Goal: Ask a question: Seek information or help from site administrators or community

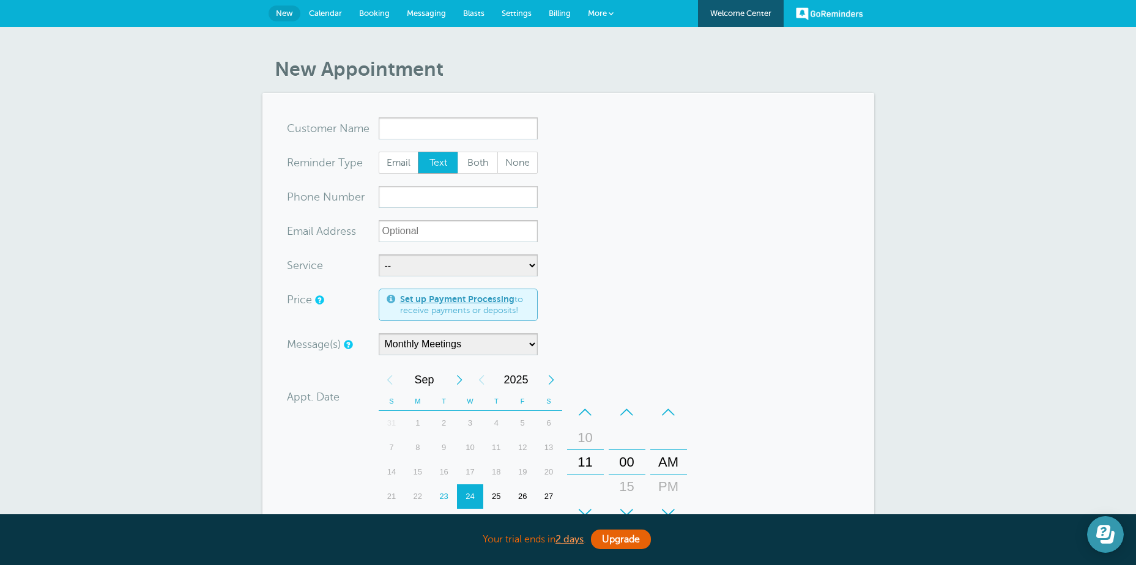
click at [1111, 530] on icon "Open Learn | Contact Us" at bounding box center [1106, 535] width 18 height 18
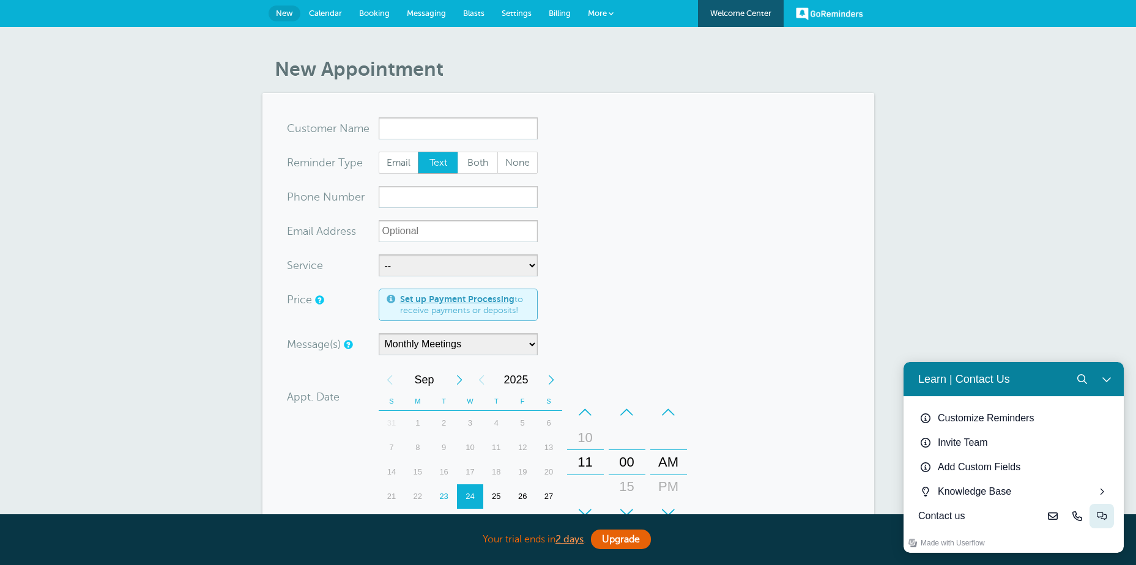
click at [1108, 515] on button "Live-chat" at bounding box center [1102, 516] width 24 height 24
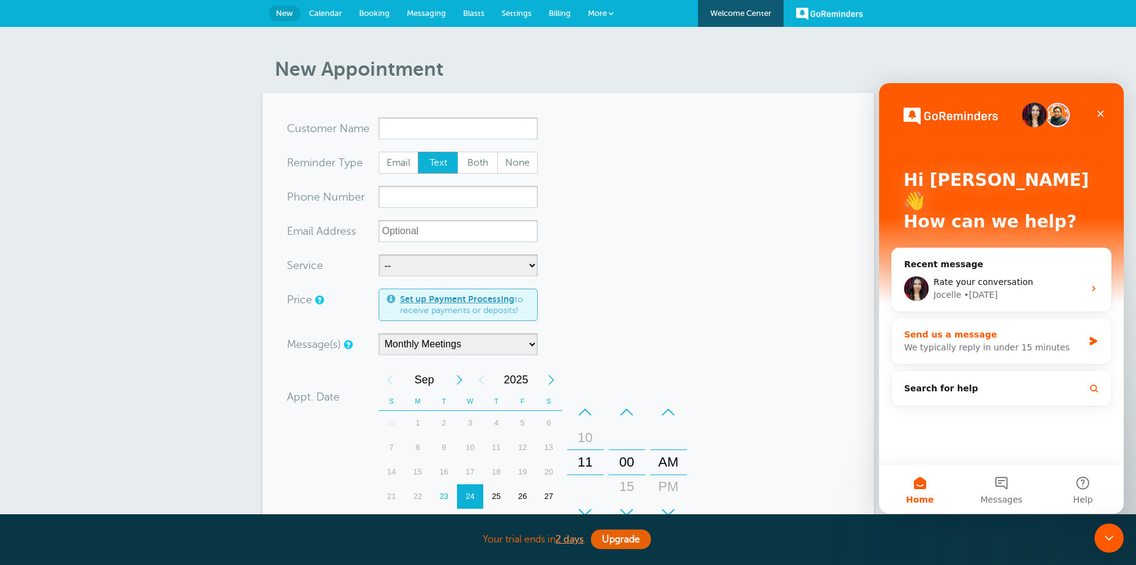
click at [911, 341] on div "We typically reply in under 15 minutes" at bounding box center [993, 347] width 179 height 13
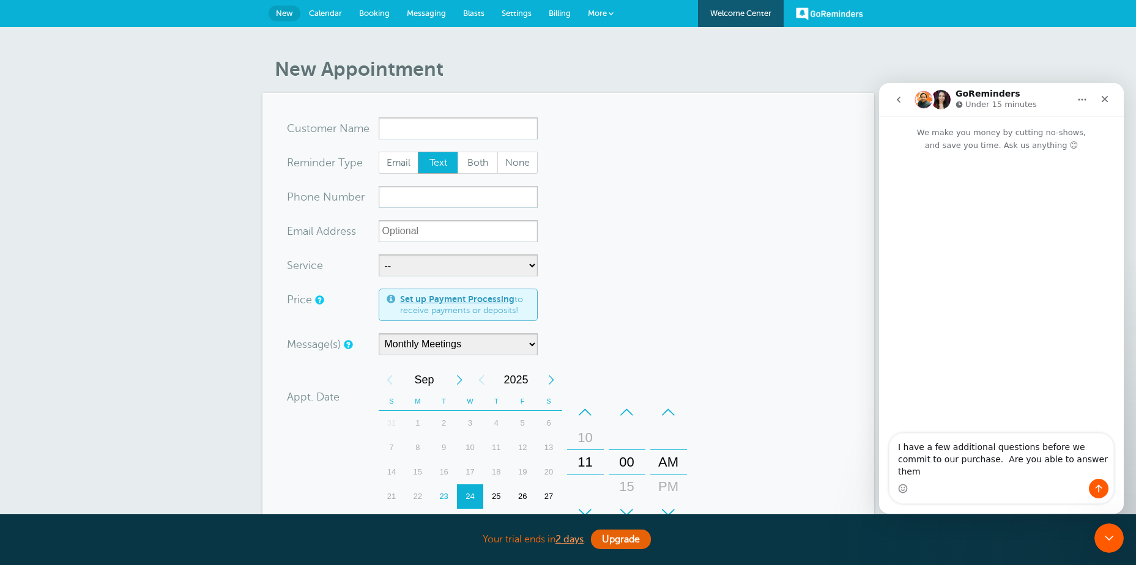
type textarea "I have a few additional questions before we commit to our purchase. Are you abl…"
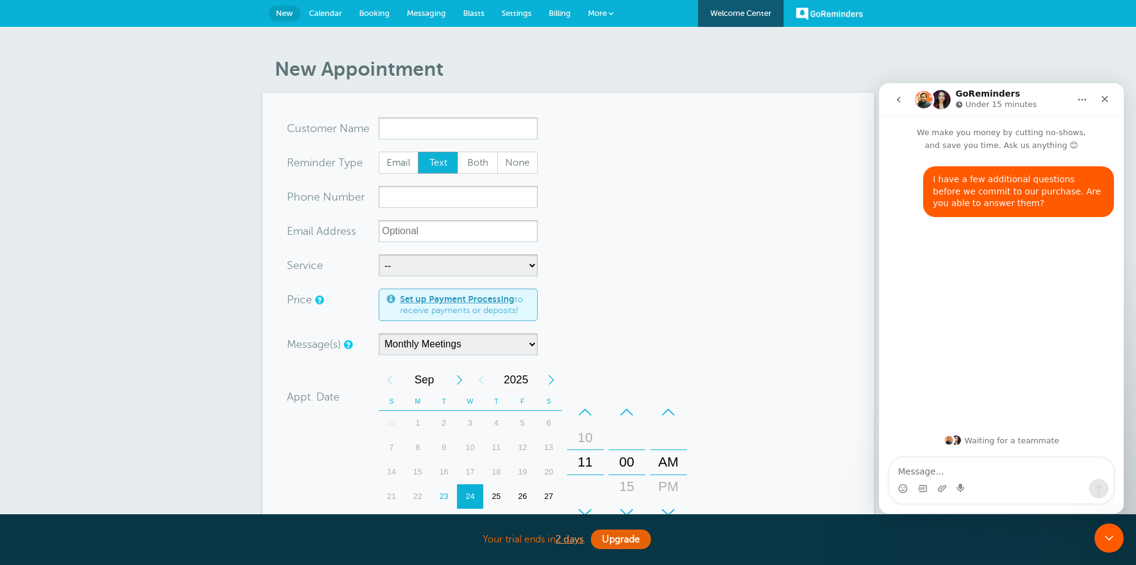
click at [563, 9] on span "Billing" at bounding box center [560, 13] width 22 height 9
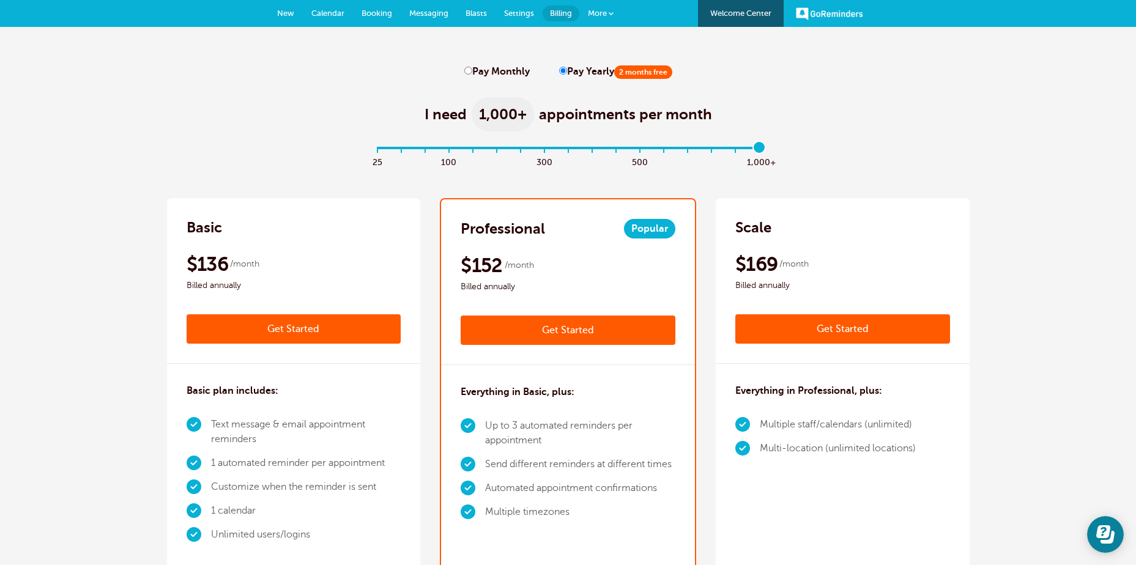
drag, startPoint x: 376, startPoint y: 149, endPoint x: 764, endPoint y: 147, distance: 388.0
type input "16"
click at [764, 149] on input "range" at bounding box center [568, 150] width 396 height 2
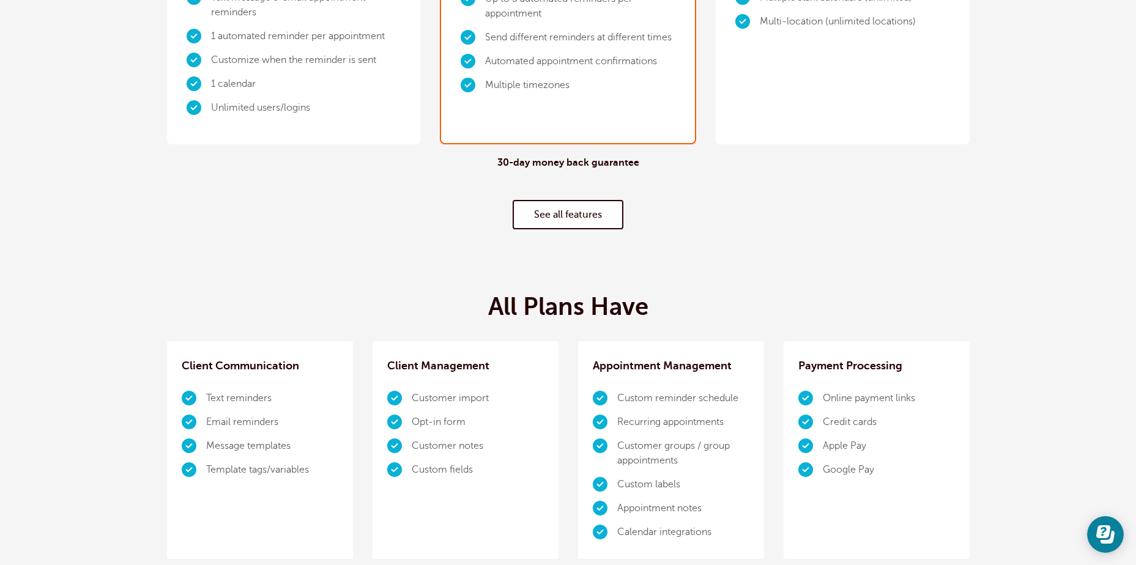
scroll to position [428, 0]
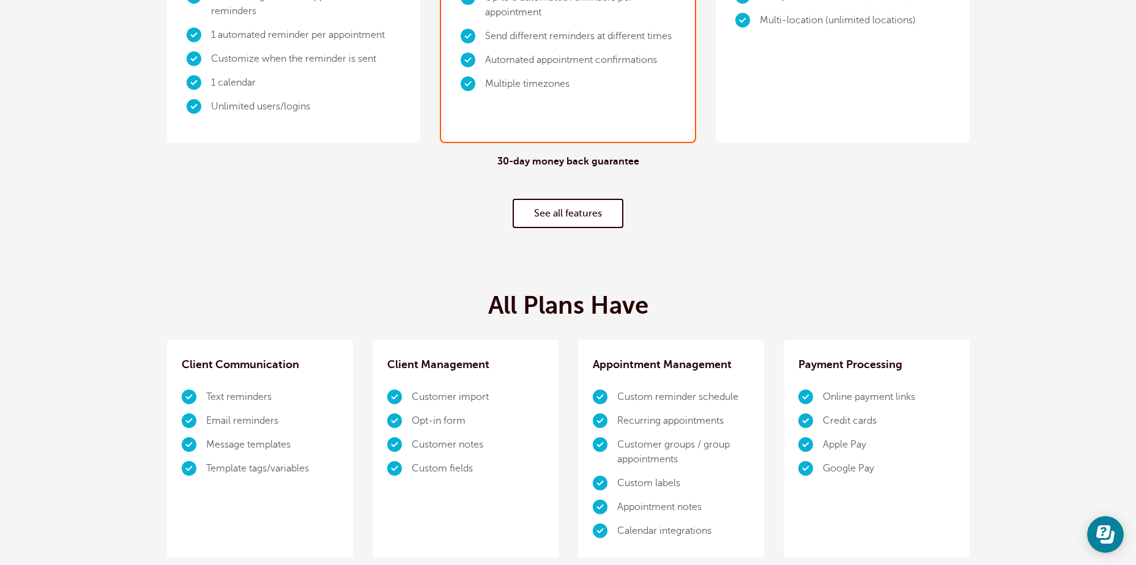
click at [575, 214] on link "See all features" at bounding box center [568, 213] width 111 height 29
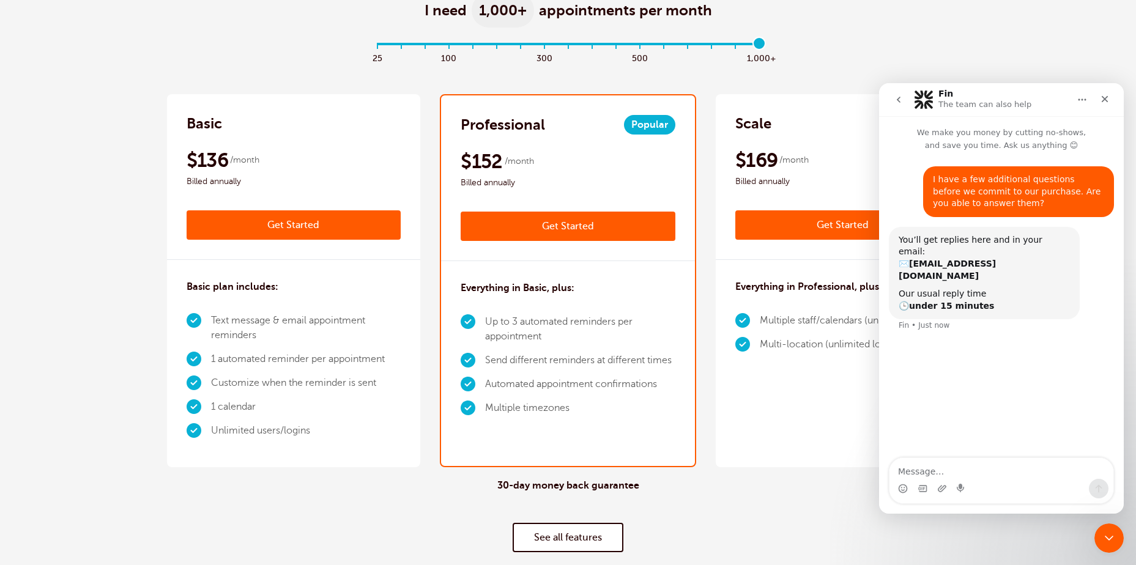
scroll to position [103, 0]
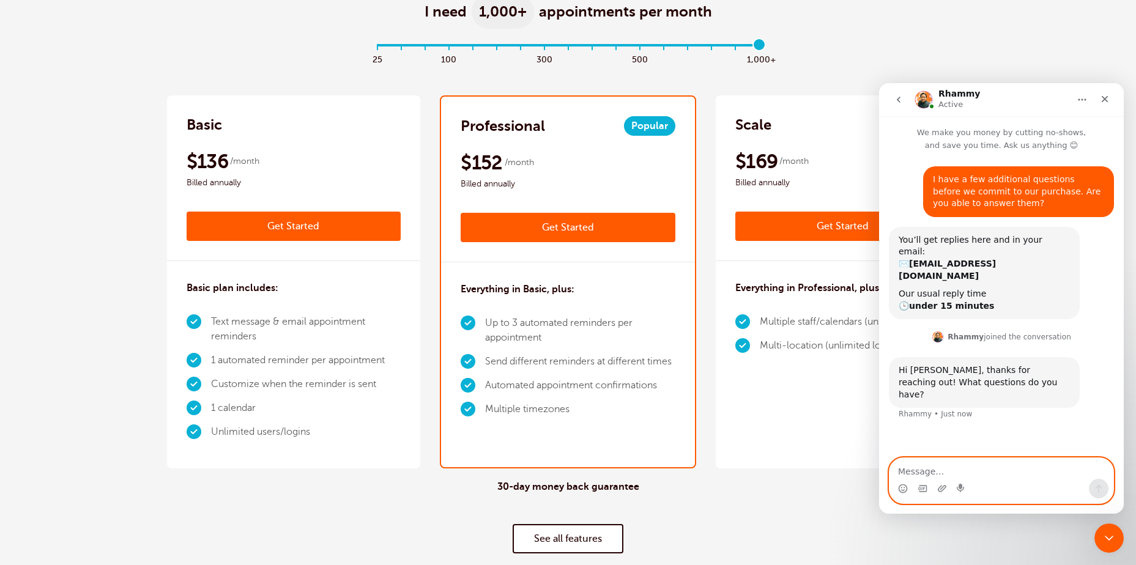
click at [908, 471] on textarea "Message…" at bounding box center [1002, 468] width 224 height 21
type textarea "W"
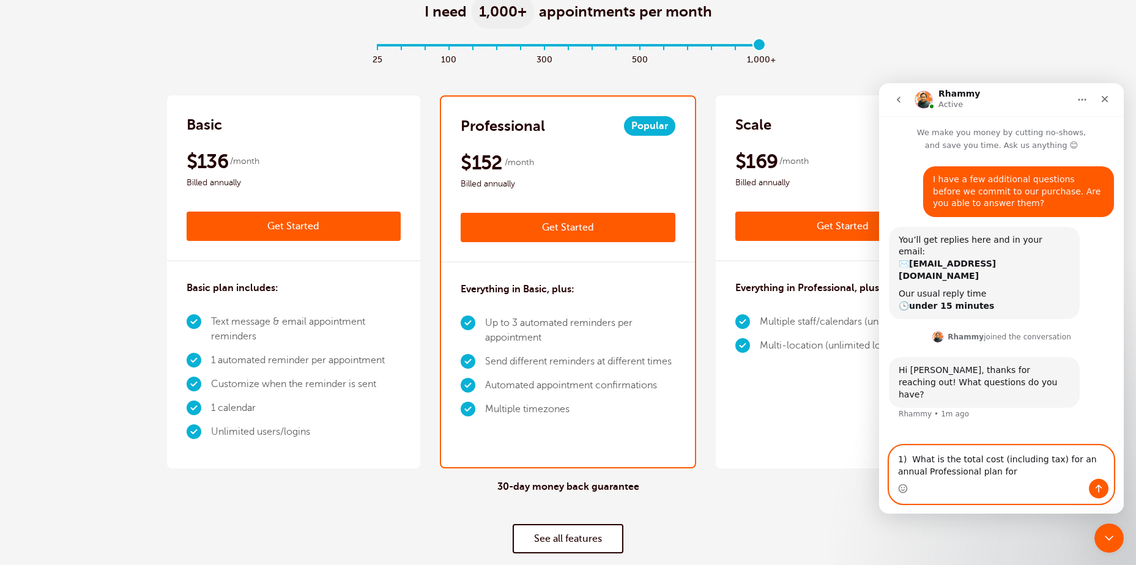
type textarea "1) What is the total cost (including tax) for an annual Professional plan for"
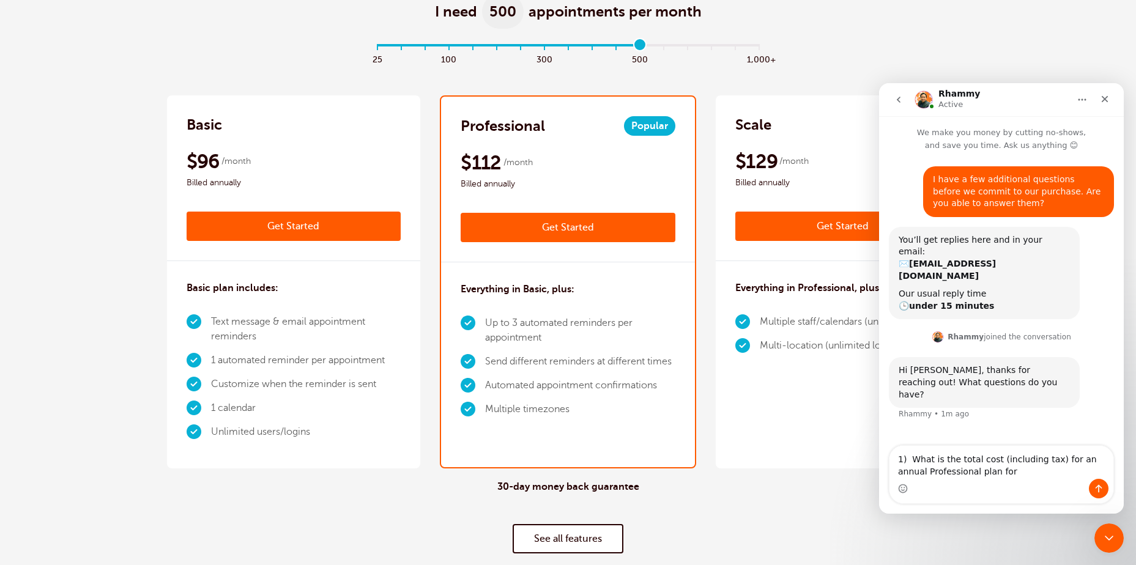
drag, startPoint x: 759, startPoint y: 45, endPoint x: 642, endPoint y: 46, distance: 117.5
type input "11"
click at [642, 47] on input "range" at bounding box center [568, 48] width 396 height 2
click at [983, 471] on textarea "1) What is the total cost (including tax) for an annual Professional plan for" at bounding box center [1002, 462] width 224 height 33
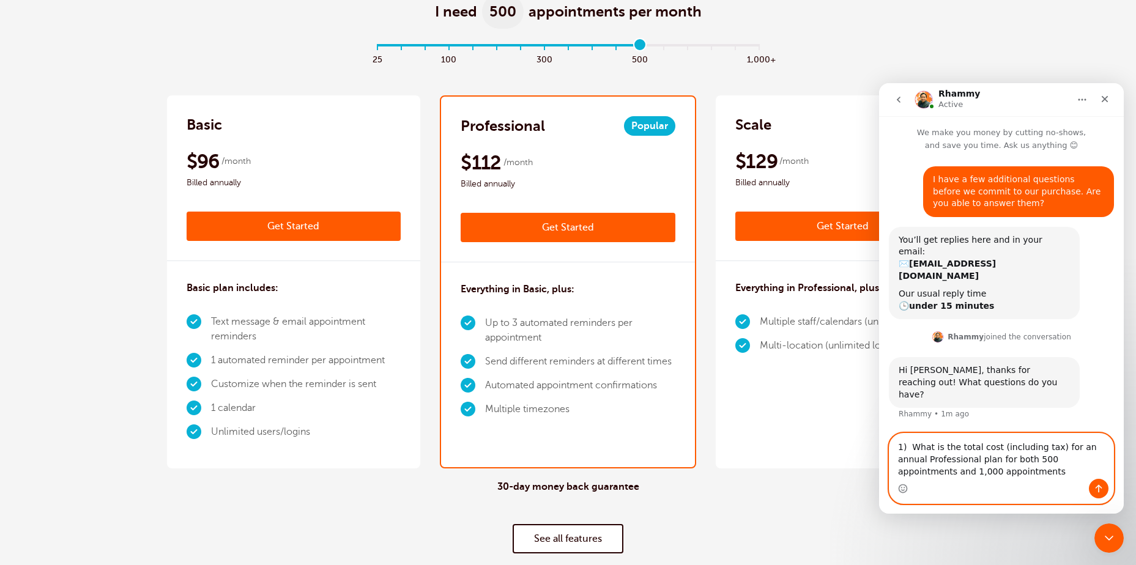
type textarea "1) What is the total cost (including tax) for an annual Professional plan for b…"
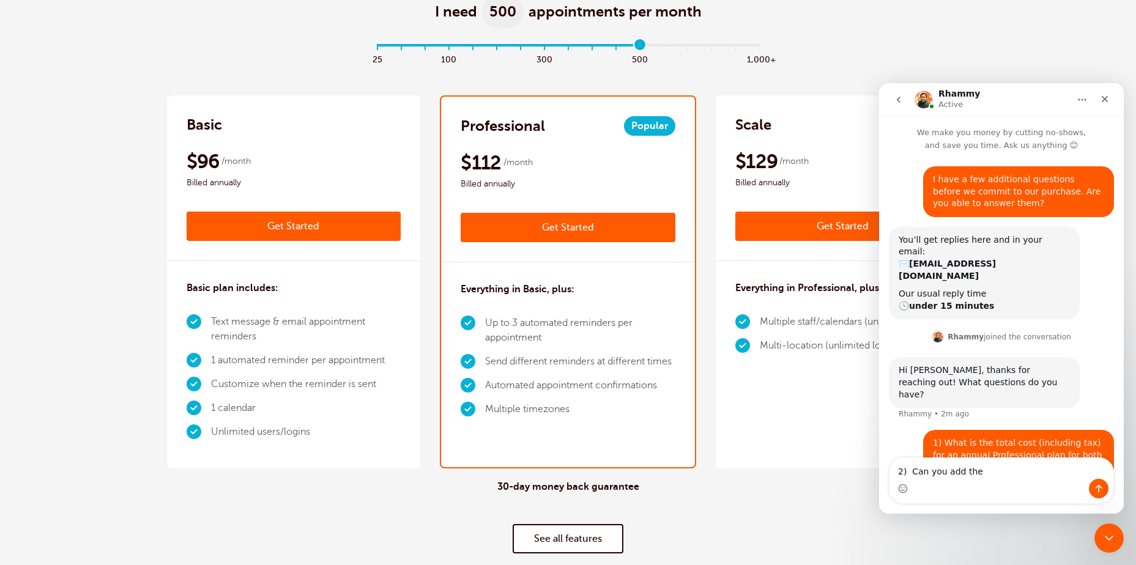
click at [399, 527] on div "30-day money back guarantee See all features" at bounding box center [568, 517] width 803 height 97
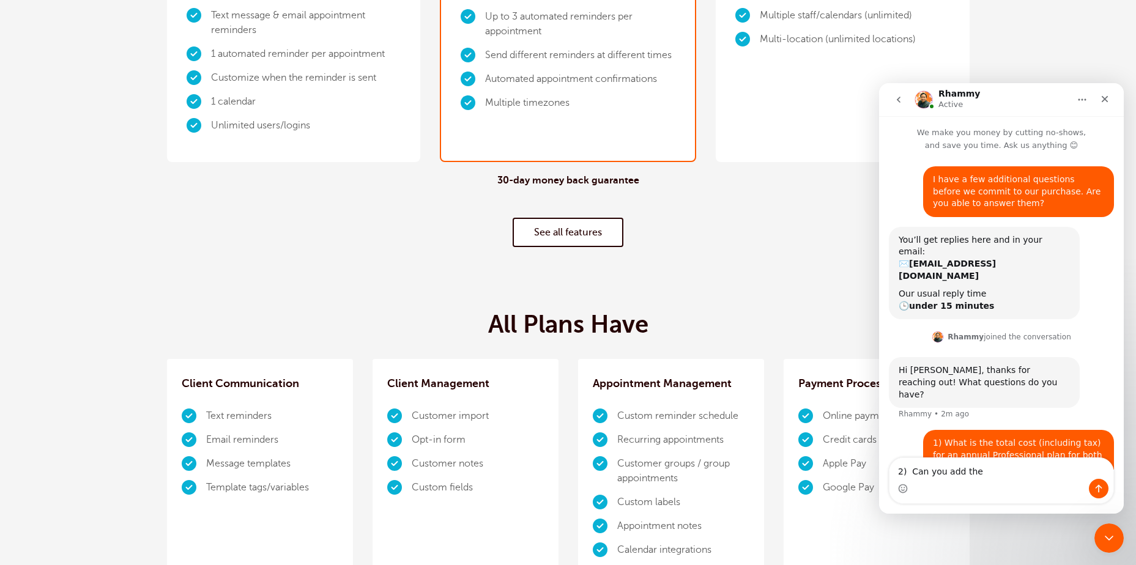
scroll to position [409, 0]
click at [546, 234] on link "See all features" at bounding box center [568, 232] width 111 height 29
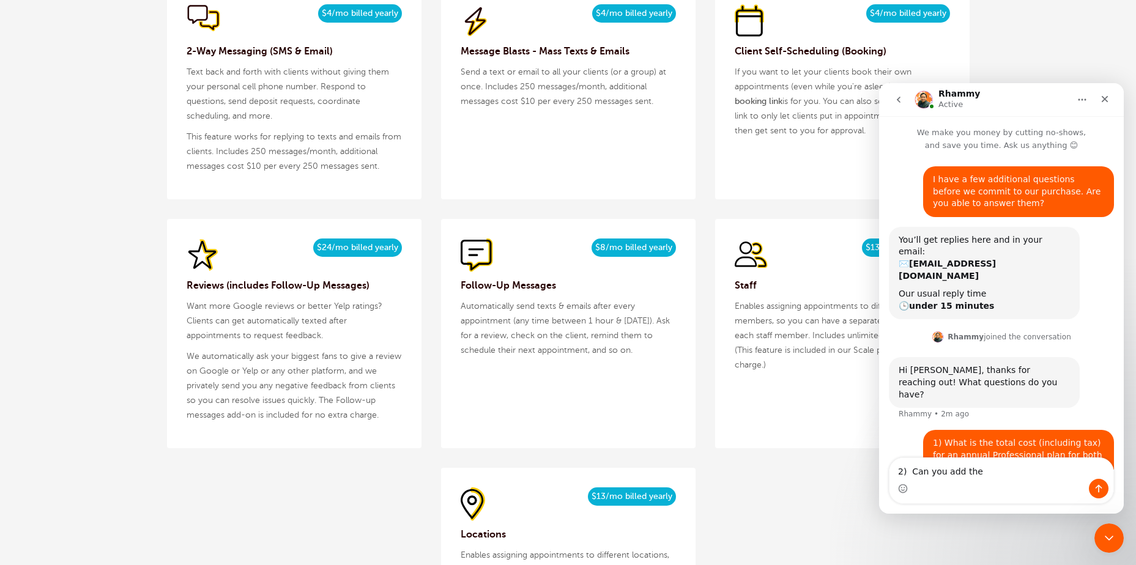
scroll to position [1275, 0]
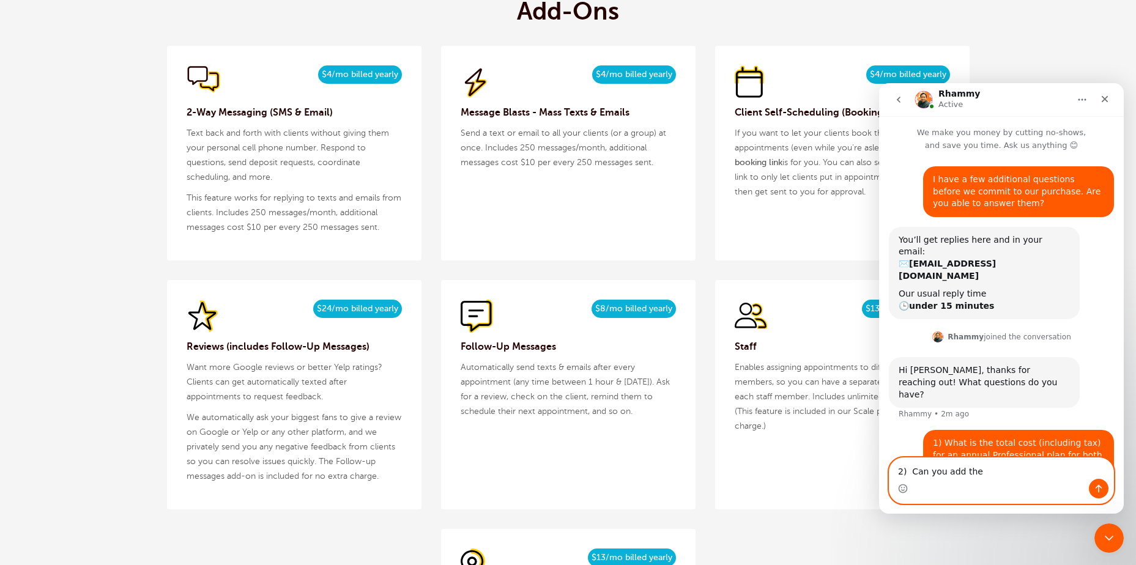
click at [977, 476] on textarea "2) Can you add the" at bounding box center [1002, 468] width 224 height 21
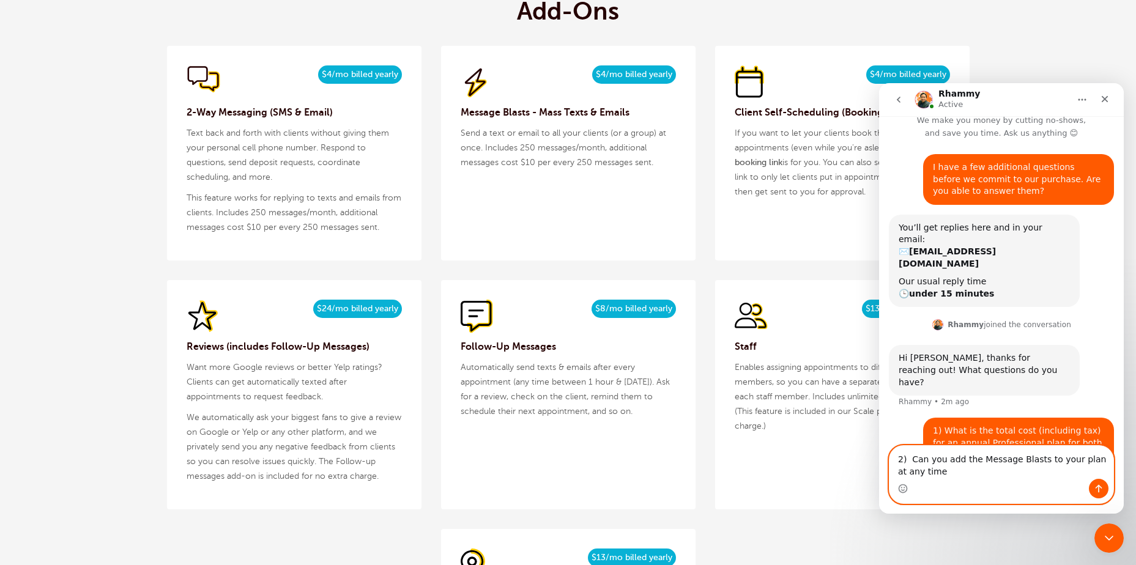
type textarea "2) Can you add the Message Blasts to your plan at any time?"
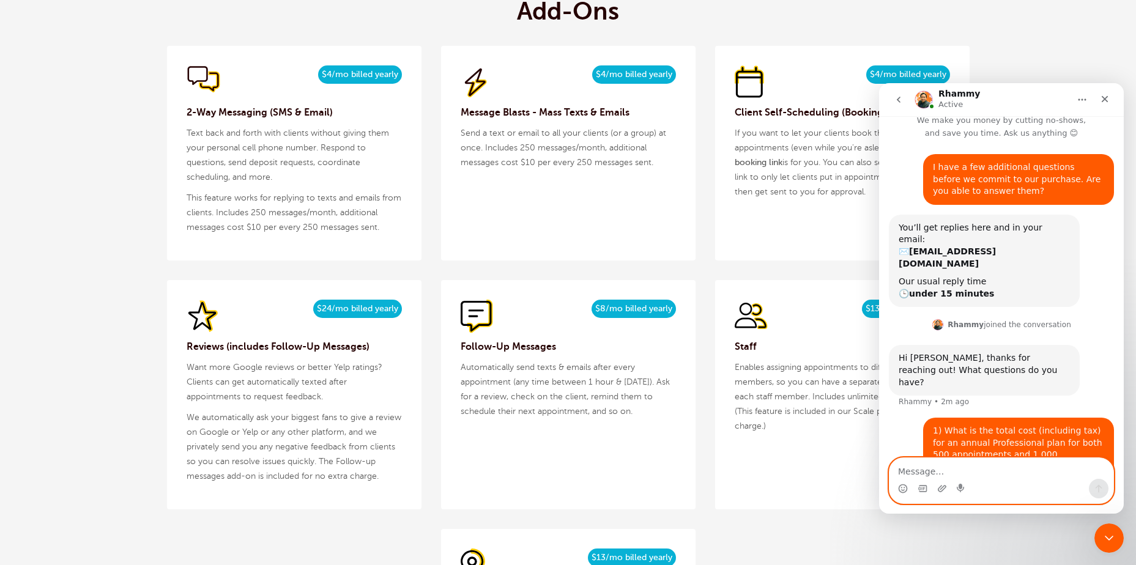
scroll to position [40, 0]
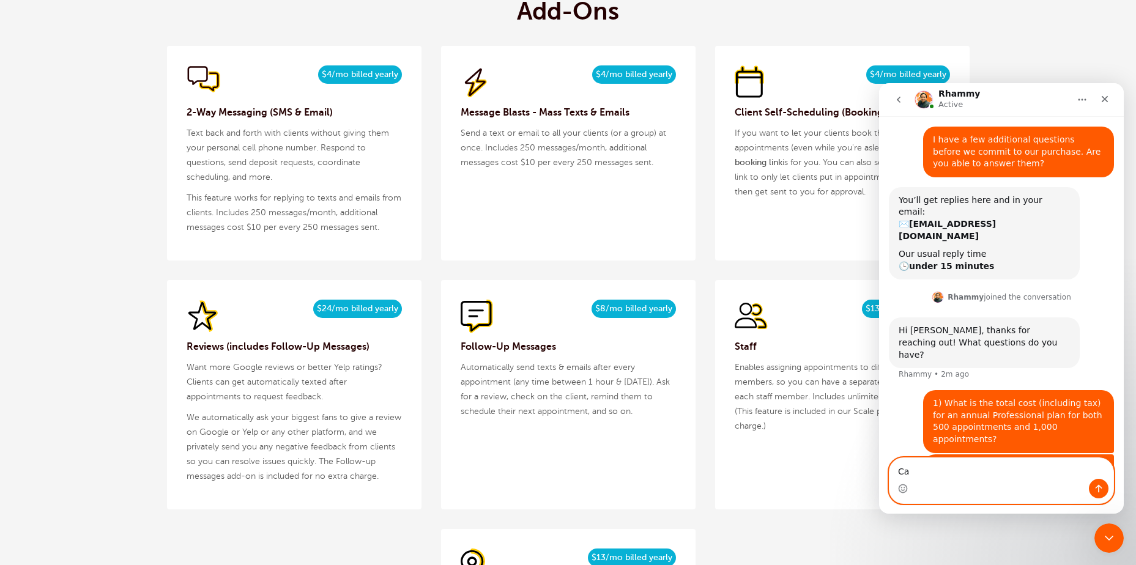
type textarea "C"
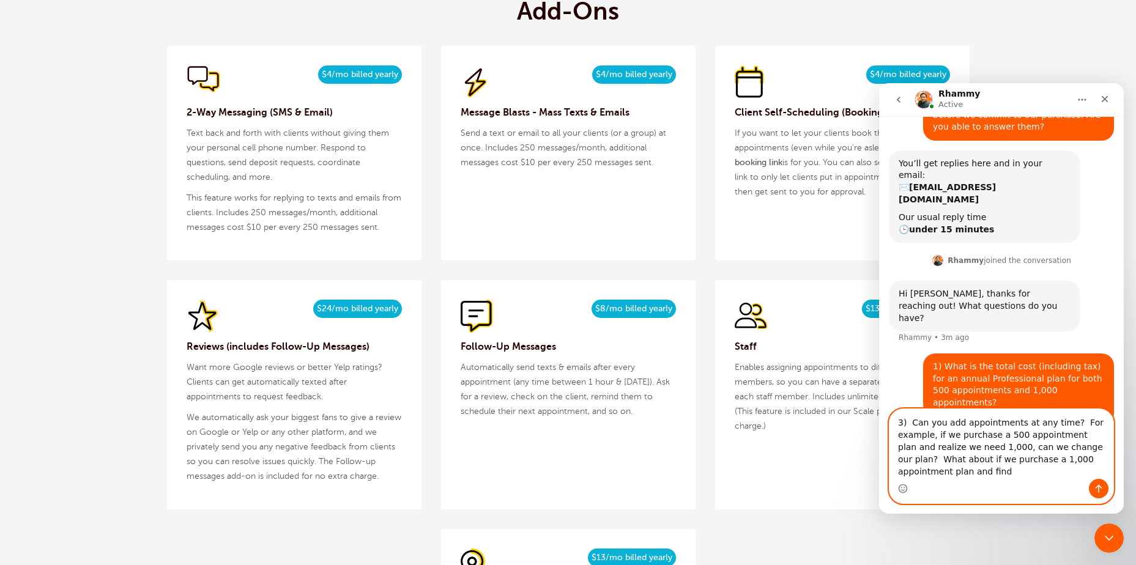
scroll to position [89, 0]
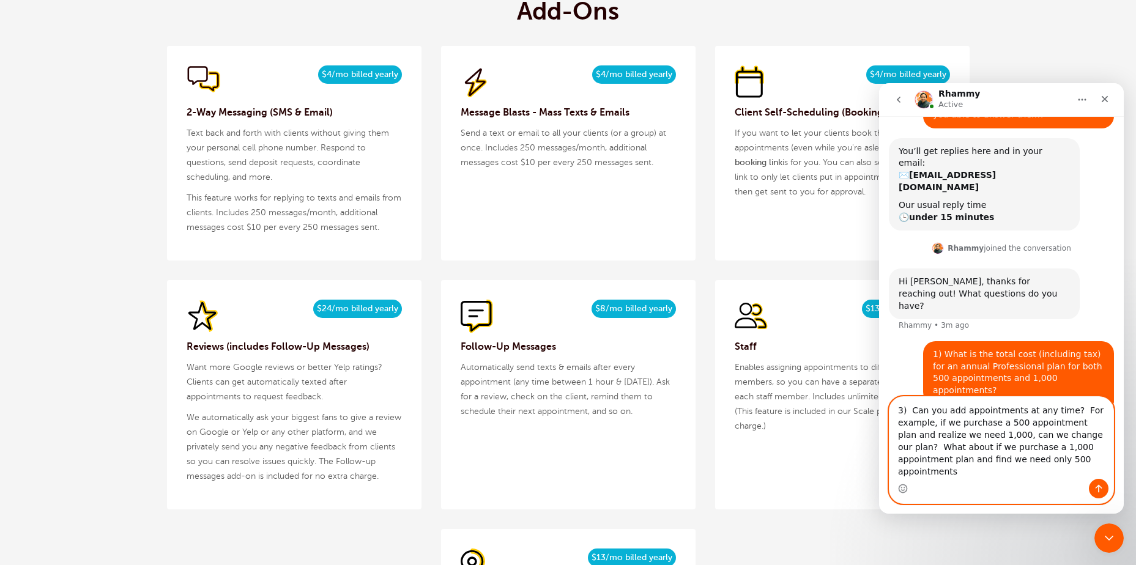
type textarea "3) Can you add appointments at any time? For example, if we purchase a 500 appo…"
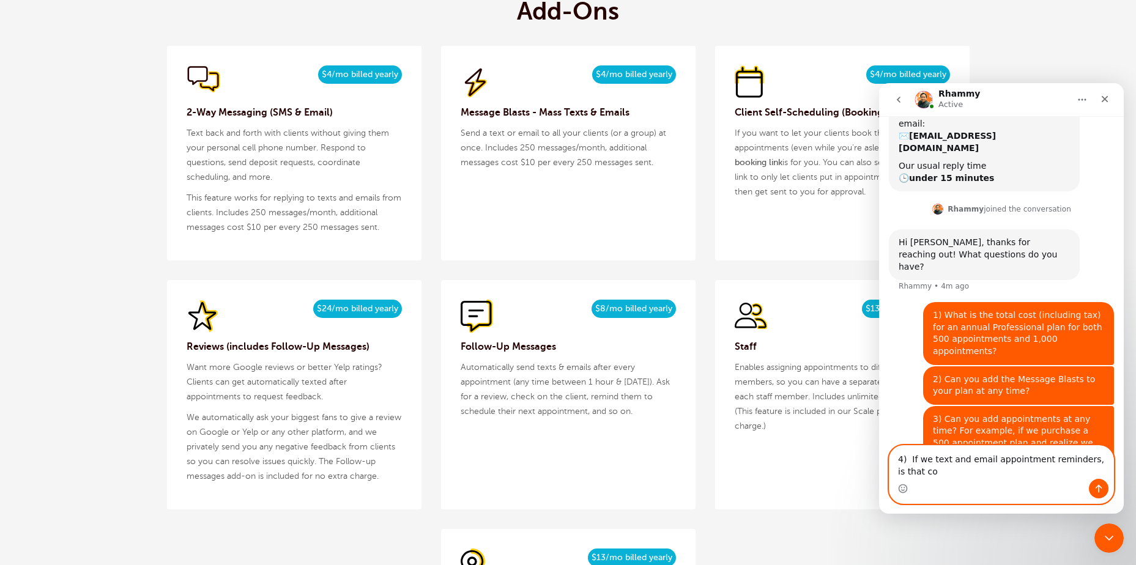
scroll to position [140, 0]
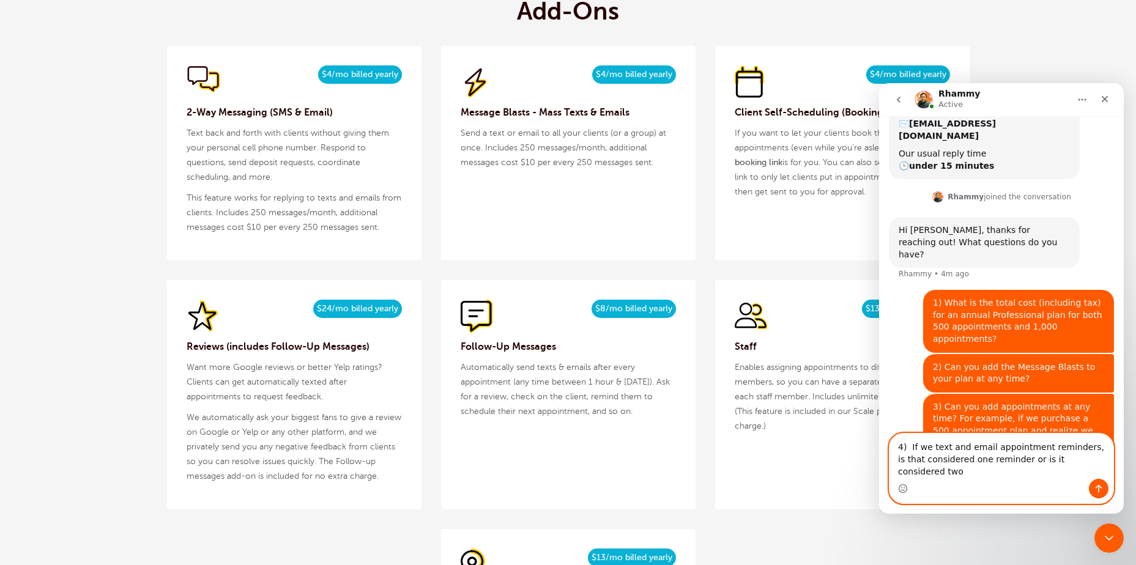
type textarea "4) If we text and email appointment reminders, is that considered one reminder …"
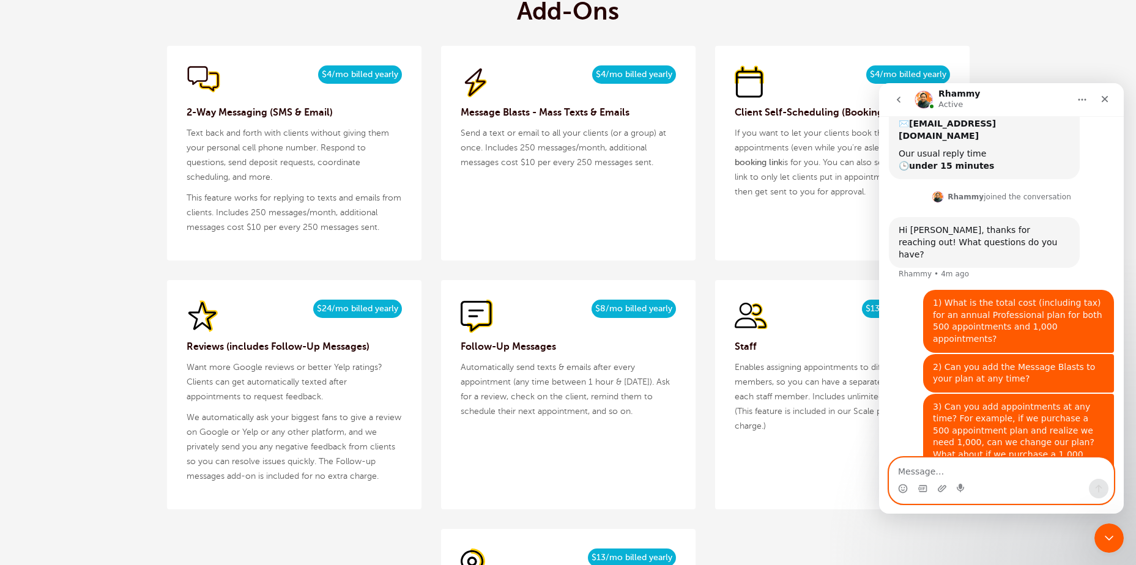
scroll to position [180, 0]
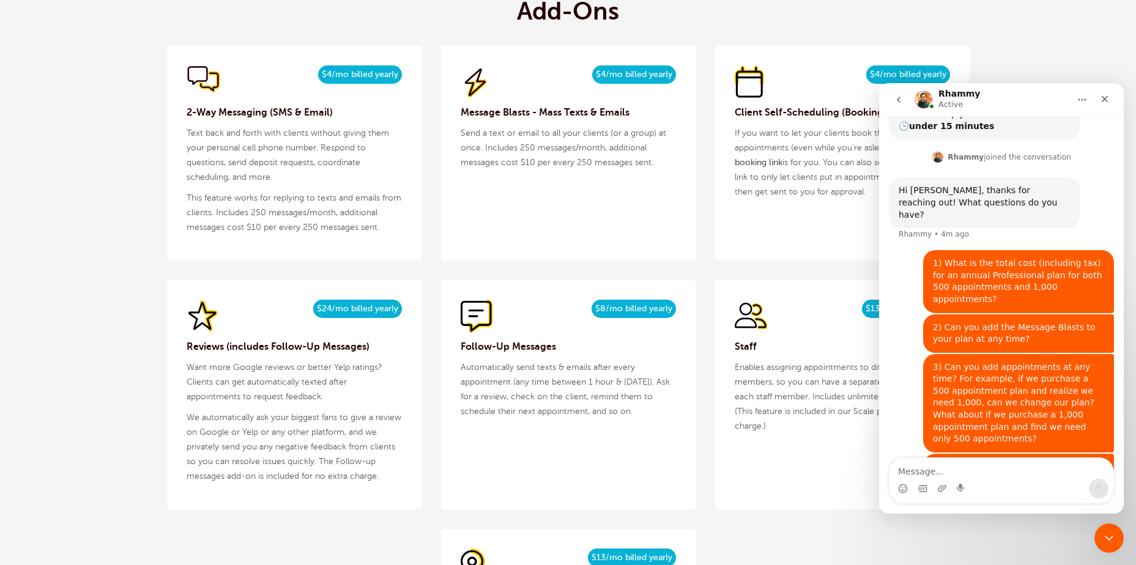
click at [804, 485] on div "$15/month $13/mo billed yearly Staff Enables assigning appointments to differen…" at bounding box center [842, 394] width 255 height 229
